Goal: Navigation & Orientation: Find specific page/section

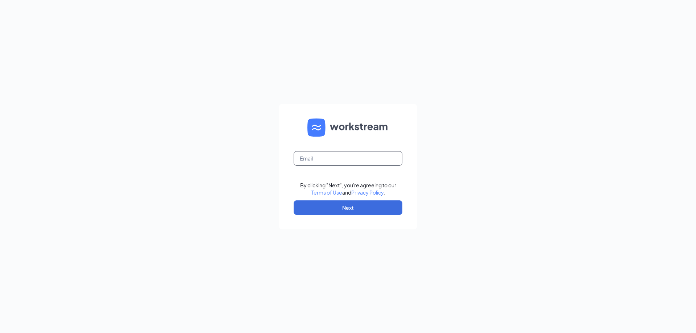
click at [335, 161] on input "text" at bounding box center [347, 158] width 109 height 14
type input "2552@bacusfoodscorp.com"
click at [352, 205] on button "Next" at bounding box center [347, 207] width 109 height 14
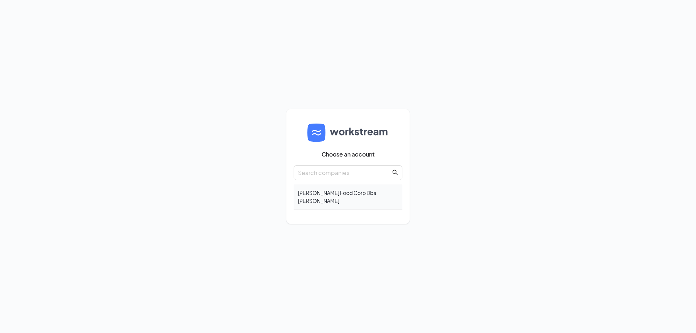
click at [305, 197] on div "Bacus Food Corp Dba Jimmy Johns" at bounding box center [347, 196] width 109 height 25
